Goal: Task Accomplishment & Management: Manage account settings

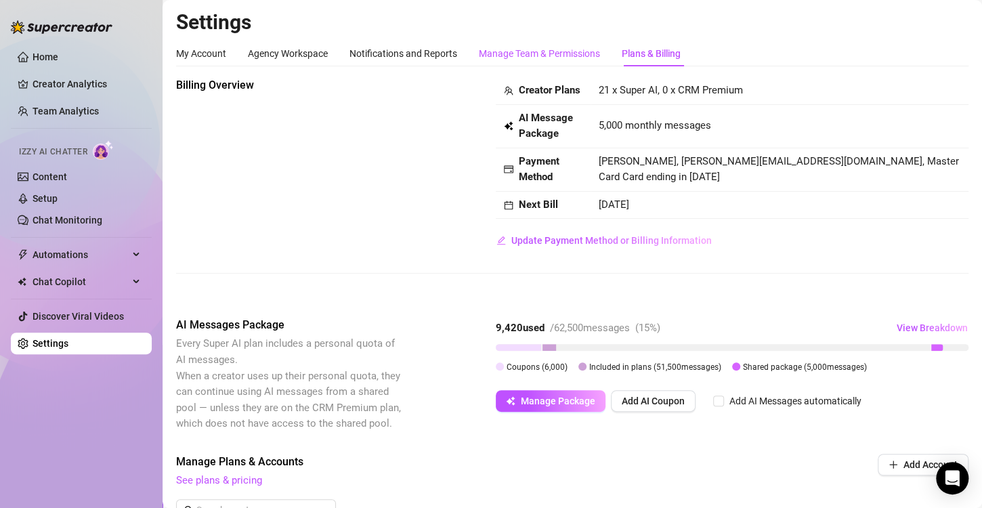
click at [530, 56] on div "Manage Team & Permissions" at bounding box center [539, 53] width 121 height 15
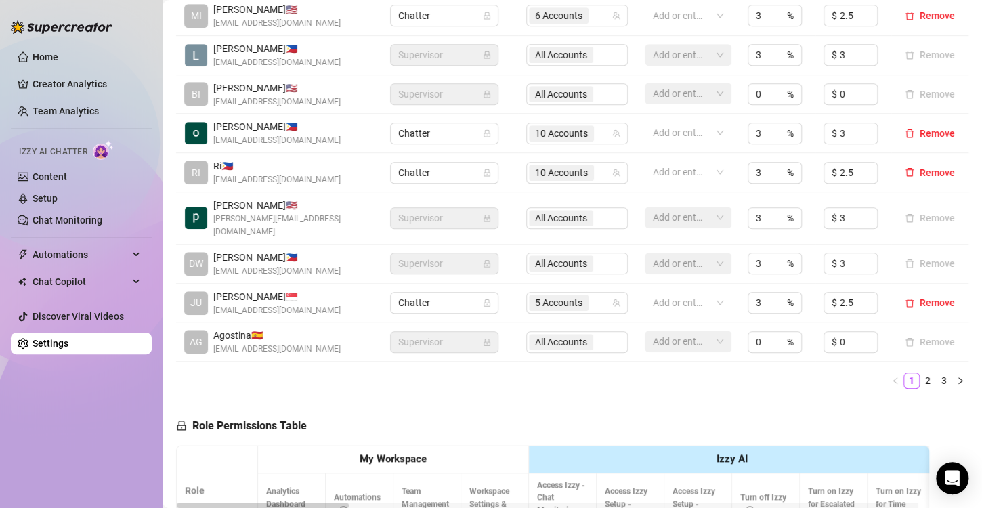
scroll to position [729, 0]
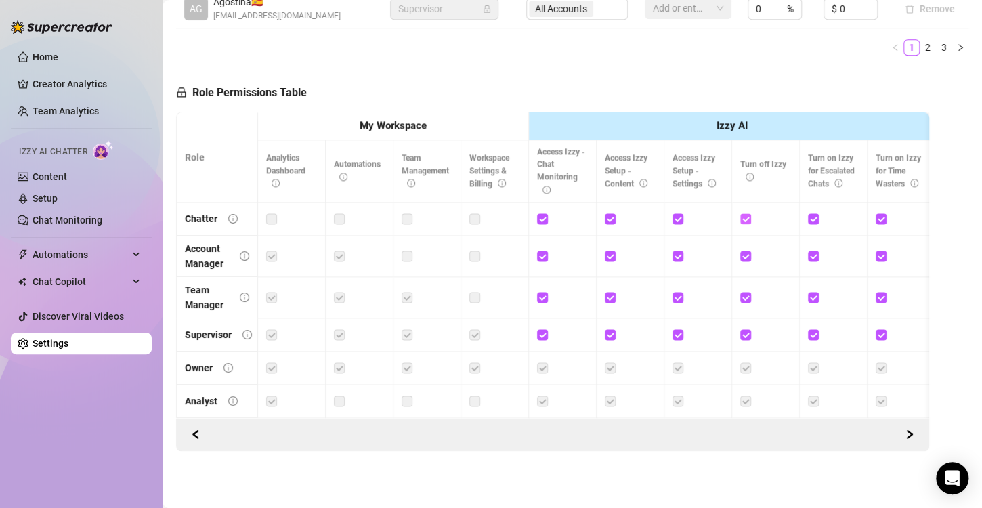
click at [743, 213] on input "checkbox" at bounding box center [744, 217] width 9 height 9
checkbox input "false"
click at [815, 213] on input "checkbox" at bounding box center [812, 217] width 9 height 9
checkbox input "false"
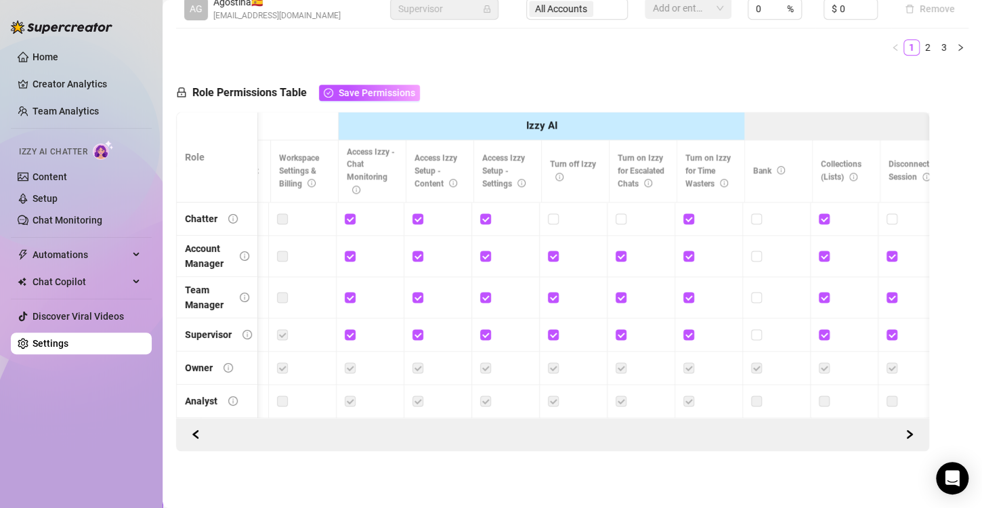
scroll to position [0, 192]
click at [416, 213] on input "checkbox" at bounding box center [417, 217] width 9 height 9
checkbox input "false"
